Goal: Task Accomplishment & Management: Complete application form

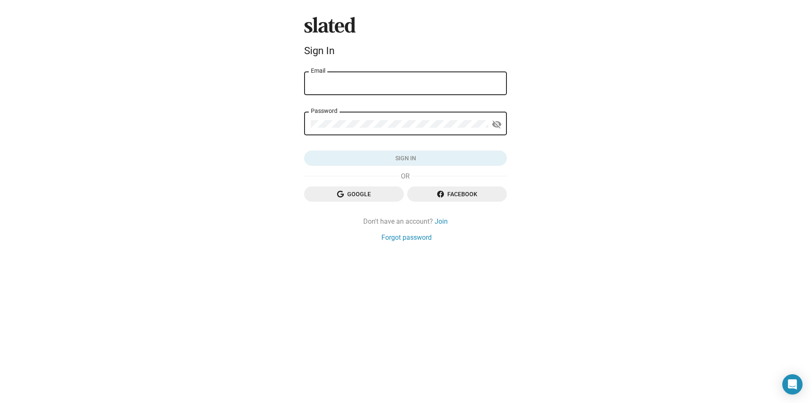
click at [363, 193] on span "Google" at bounding box center [354, 193] width 86 height 15
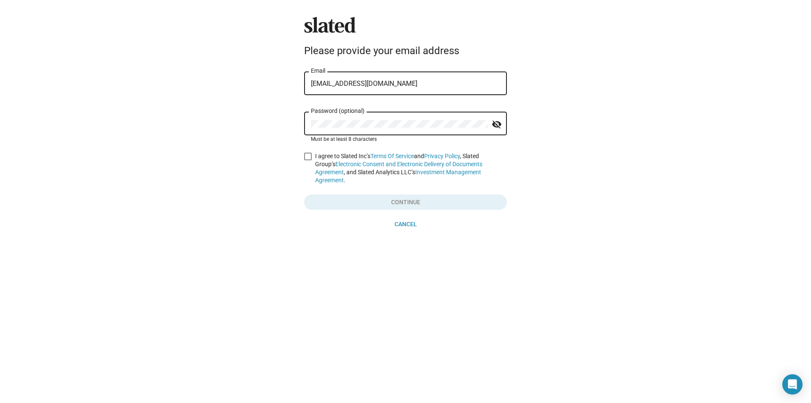
click at [308, 155] on span at bounding box center [308, 156] width 8 height 8
click at [308, 160] on input "I agree to Slated Inc’s Terms Of Service and Privacy Policy , Slated Group’s El…" at bounding box center [308, 160] width 0 height 0
checkbox input "true"
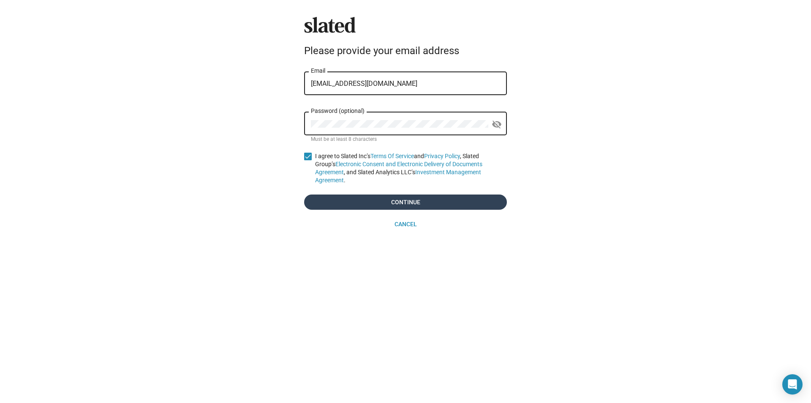
click at [365, 200] on span "Continue" at bounding box center [405, 201] width 189 height 15
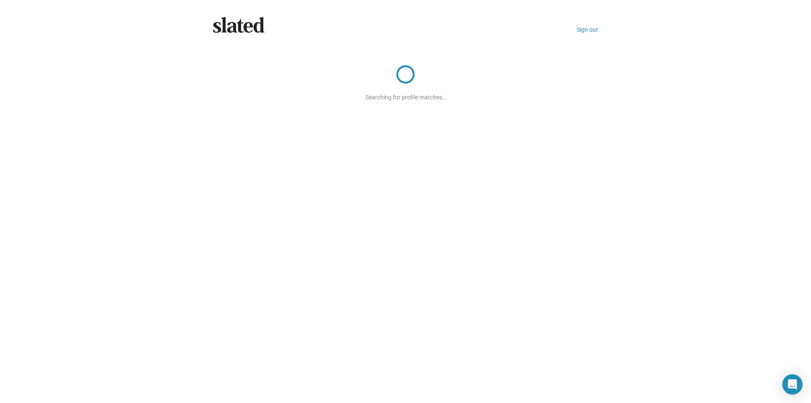
click at [424, 81] on div "Searching for profile matches…" at bounding box center [405, 73] width 203 height 54
click at [448, 94] on div "Searching for profile matches…" at bounding box center [405, 73] width 203 height 54
drag, startPoint x: 446, startPoint y: 95, endPoint x: 366, endPoint y: 98, distance: 80.3
click at [366, 98] on div "Searching for profile matches…" at bounding box center [405, 73] width 203 height 54
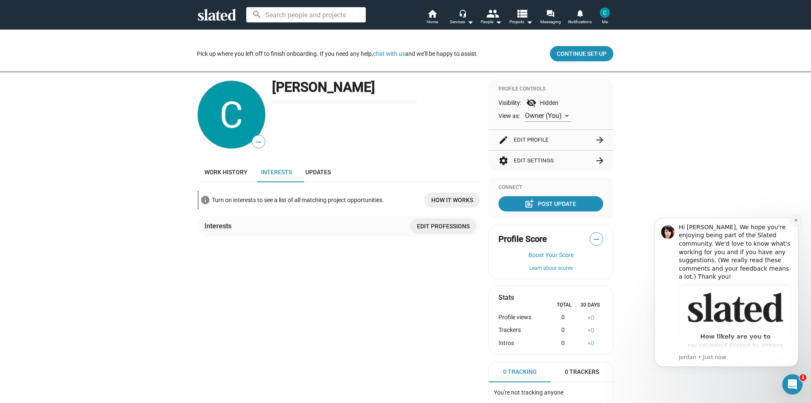
click at [794, 219] on icon "Dismiss notification" at bounding box center [796, 220] width 5 height 5
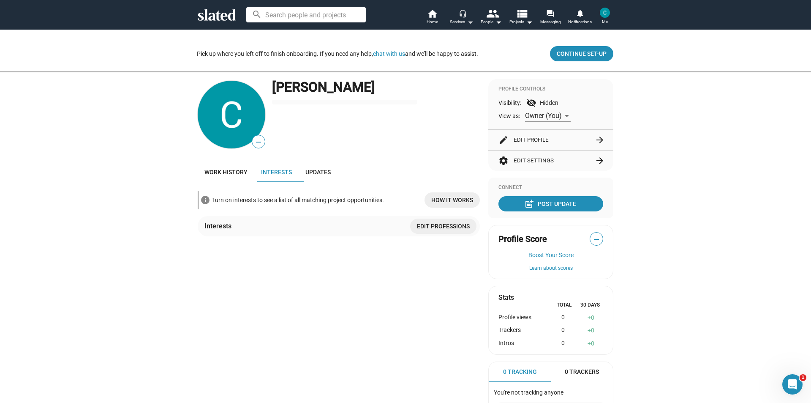
click at [465, 21] on mat-icon "arrow_drop_down" at bounding box center [470, 22] width 10 height 10
click at [480, 18] on div at bounding box center [405, 201] width 811 height 403
click at [453, 15] on button "headset_mic Services arrow_drop_down" at bounding box center [462, 17] width 30 height 19
click at [458, 77] on link "Opportunity Matching" at bounding box center [440, 81] width 71 height 14
click at [523, 18] on mat-icon "view_list" at bounding box center [522, 13] width 12 height 12
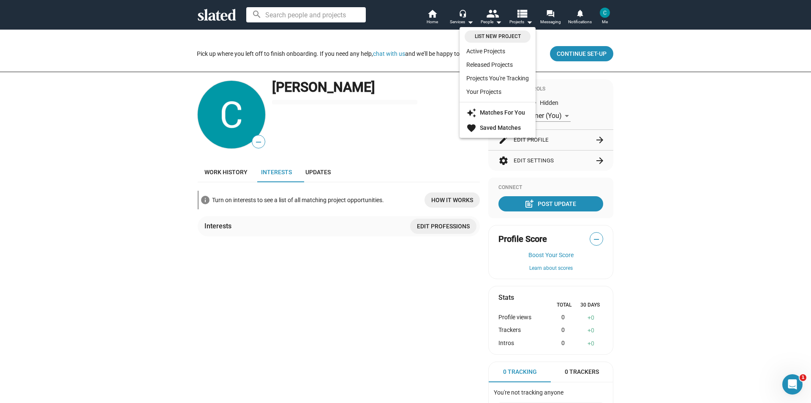
click at [499, 15] on div at bounding box center [405, 201] width 811 height 403
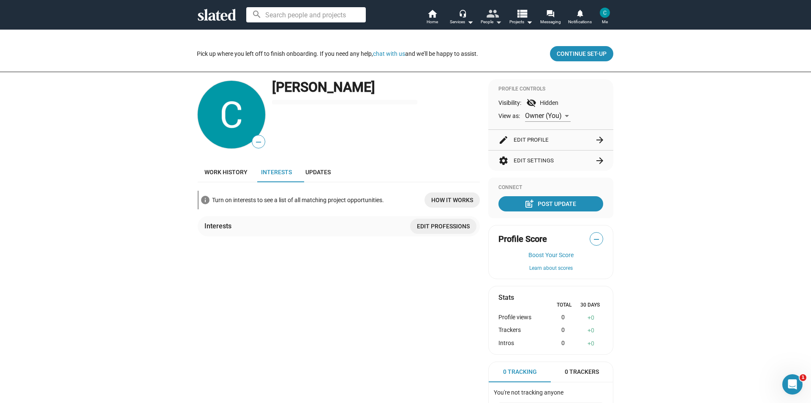
click at [493, 17] on mat-icon "people" at bounding box center [492, 13] width 12 height 12
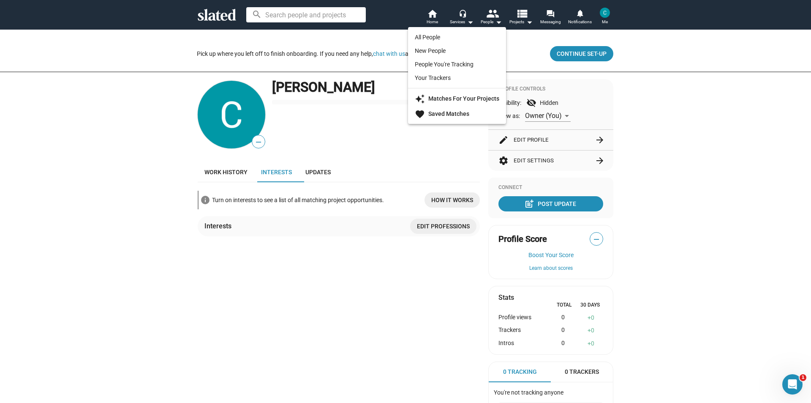
click at [442, 25] on div at bounding box center [405, 201] width 811 height 403
click at [436, 17] on span "Home" at bounding box center [432, 22] width 11 height 10
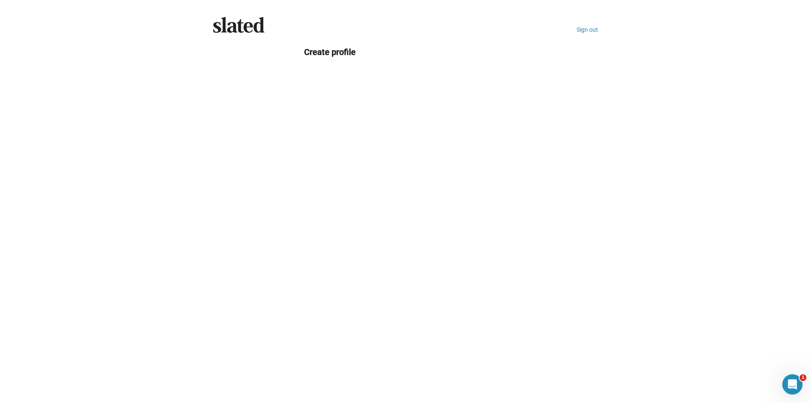
click at [388, 109] on div "Slated Sign out Create profile" at bounding box center [405, 201] width 811 height 403
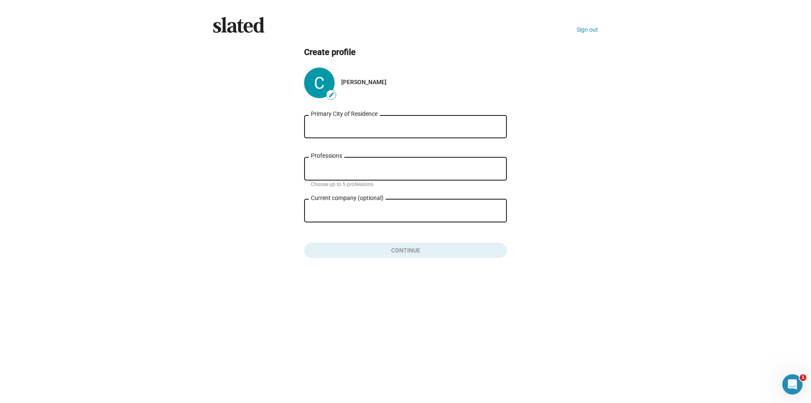
click at [338, 112] on div "Primary City of Residence Professions Choose up to 5 professions Current compan…" at bounding box center [405, 185] width 203 height 146
click at [345, 126] on input "Primary City of Residence" at bounding box center [405, 127] width 189 height 8
type input "s"
click at [383, 166] on div "Professions" at bounding box center [405, 167] width 189 height 25
click at [380, 172] on input "Professions" at bounding box center [407, 169] width 189 height 8
